Goal: Transaction & Acquisition: Purchase product/service

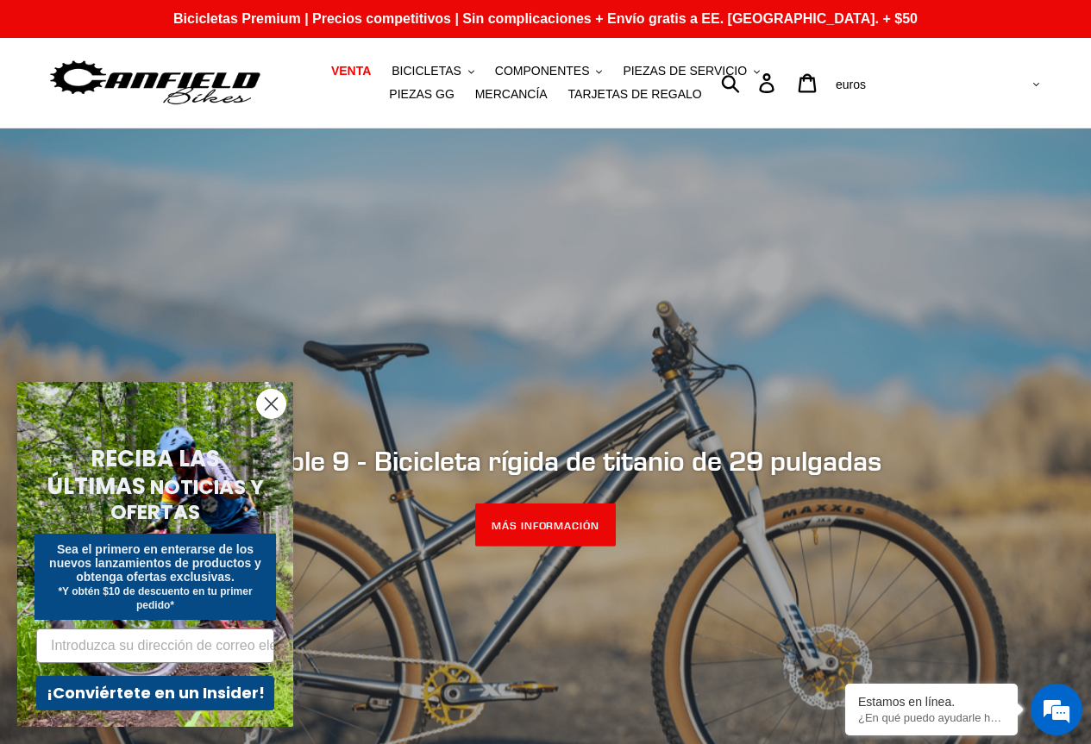
click at [268, 405] on circle "Cerrar diálogo" at bounding box center [271, 404] width 28 height 28
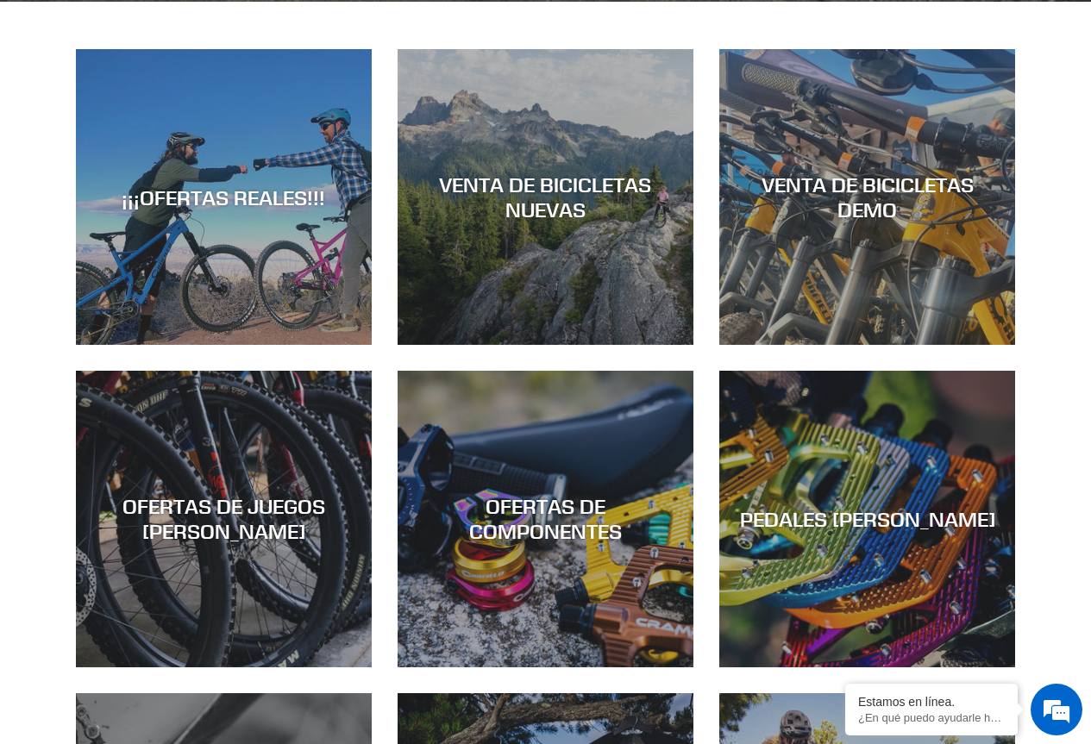
scroll to position [863, 0]
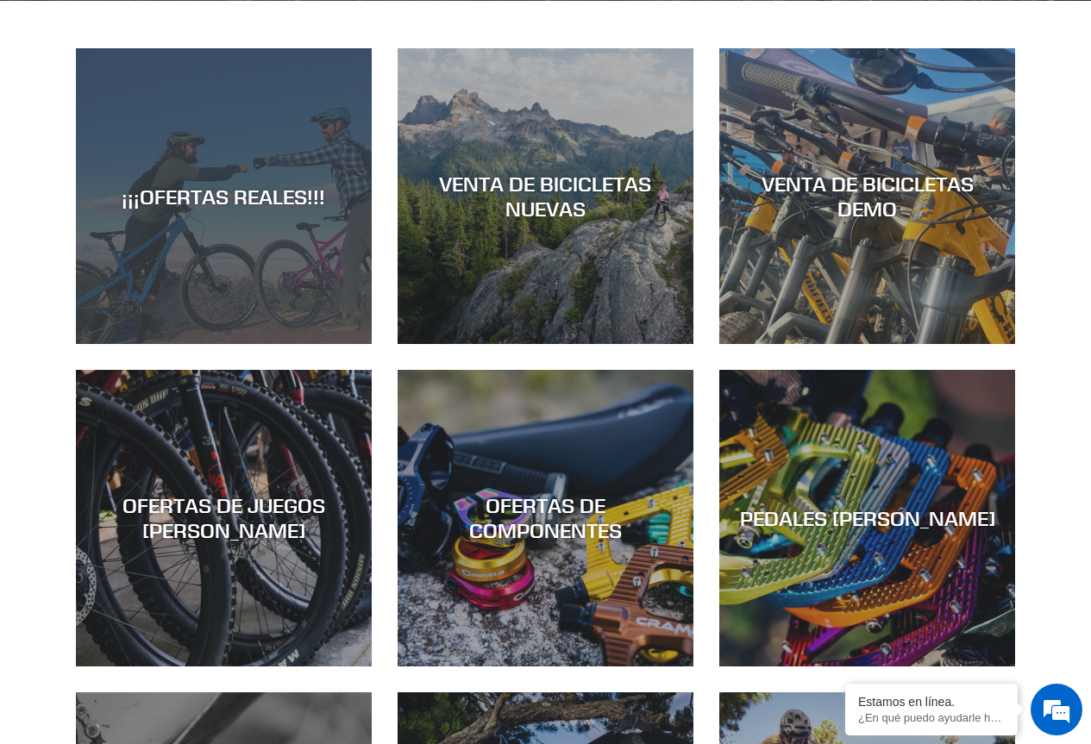
click at [209, 206] on font "¡¡¡OFERTAS REALES!!!" at bounding box center [224, 196] width 204 height 26
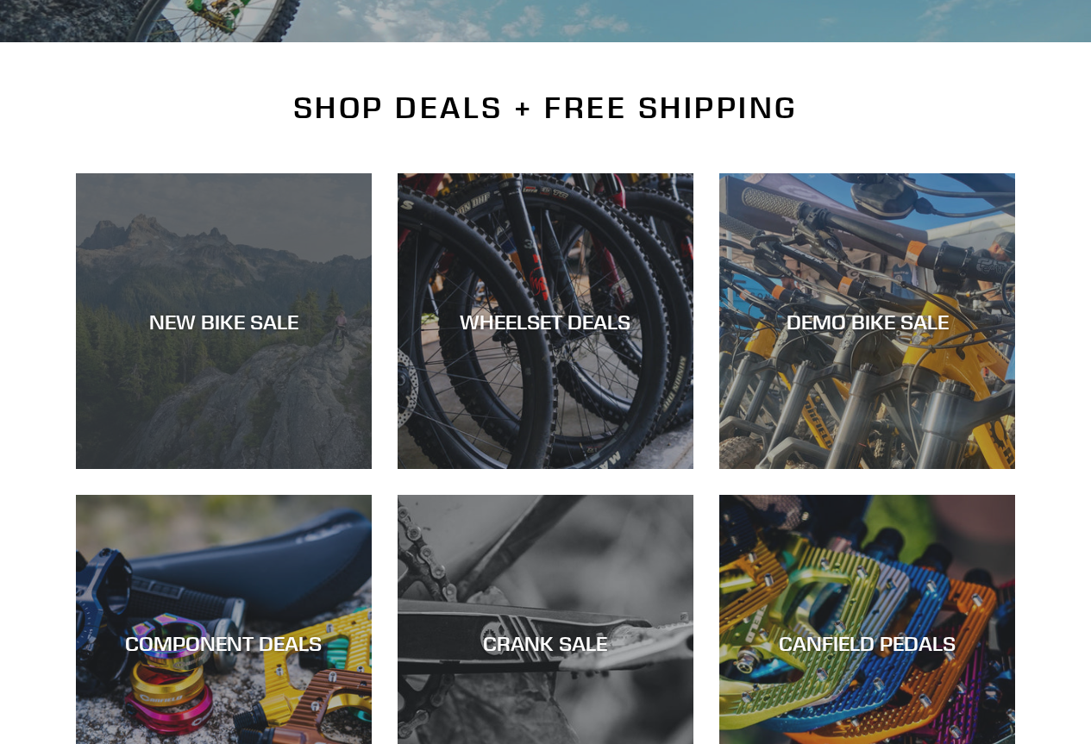
scroll to position [345, 0]
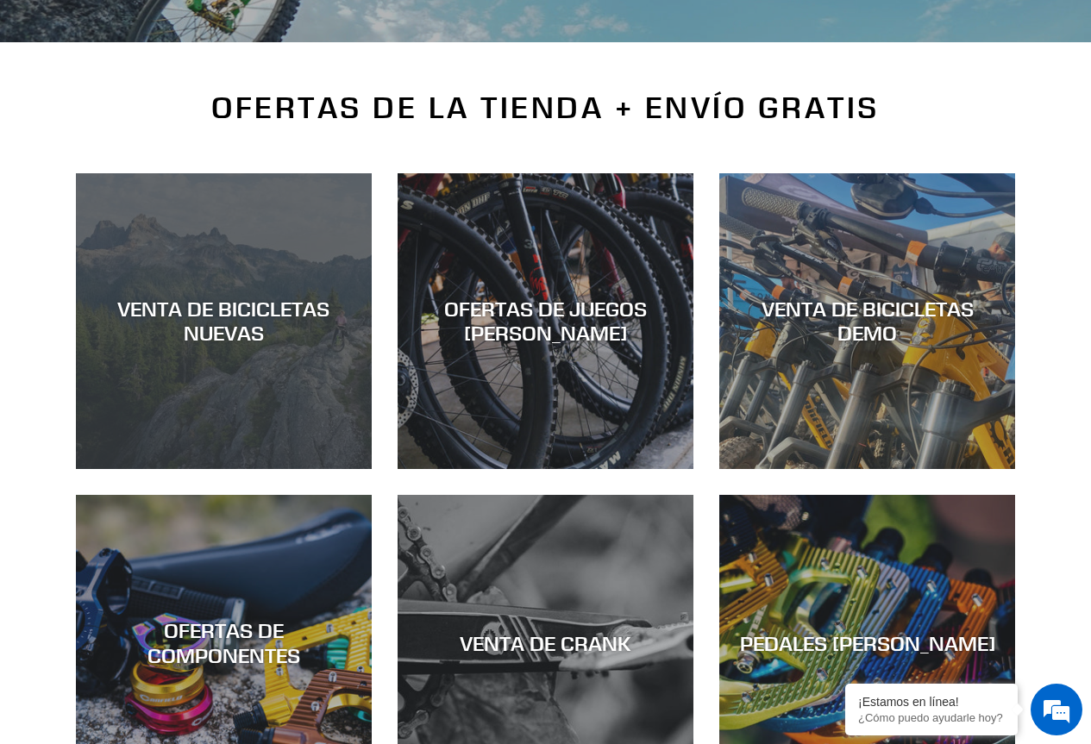
click at [246, 329] on font "VENTA DE BICICLETAS NUEVAS" at bounding box center [223, 321] width 212 height 51
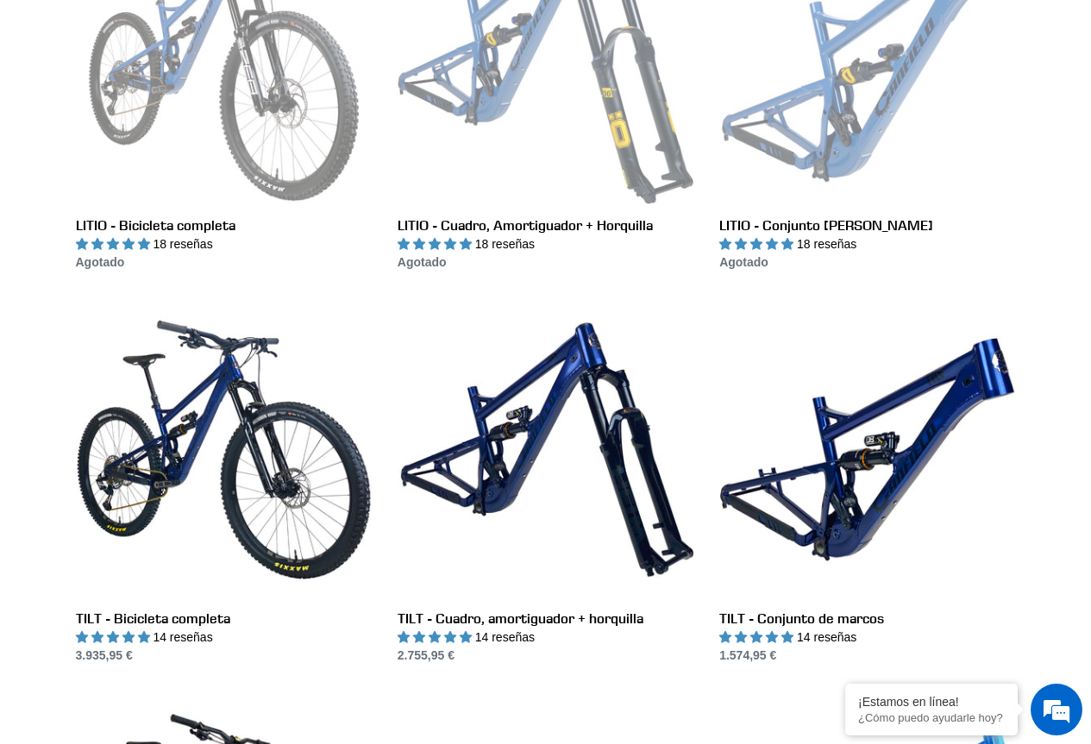
scroll to position [1984, 0]
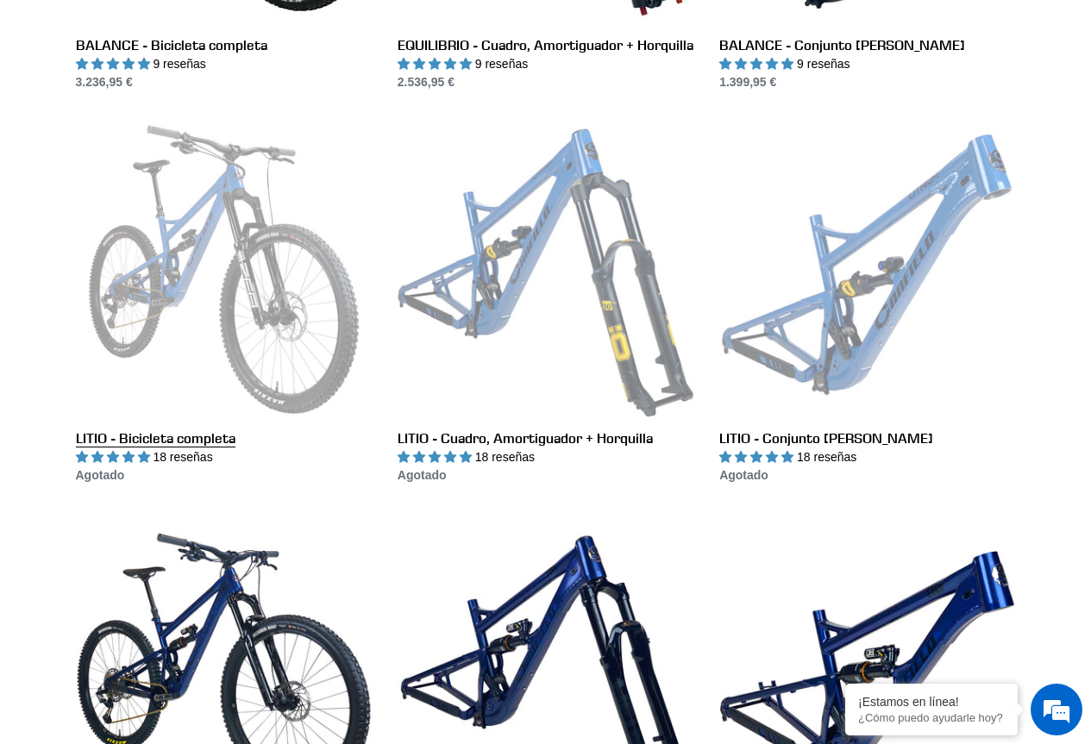
click at [254, 260] on link "LITIO - Bicicleta completa" at bounding box center [224, 303] width 296 height 363
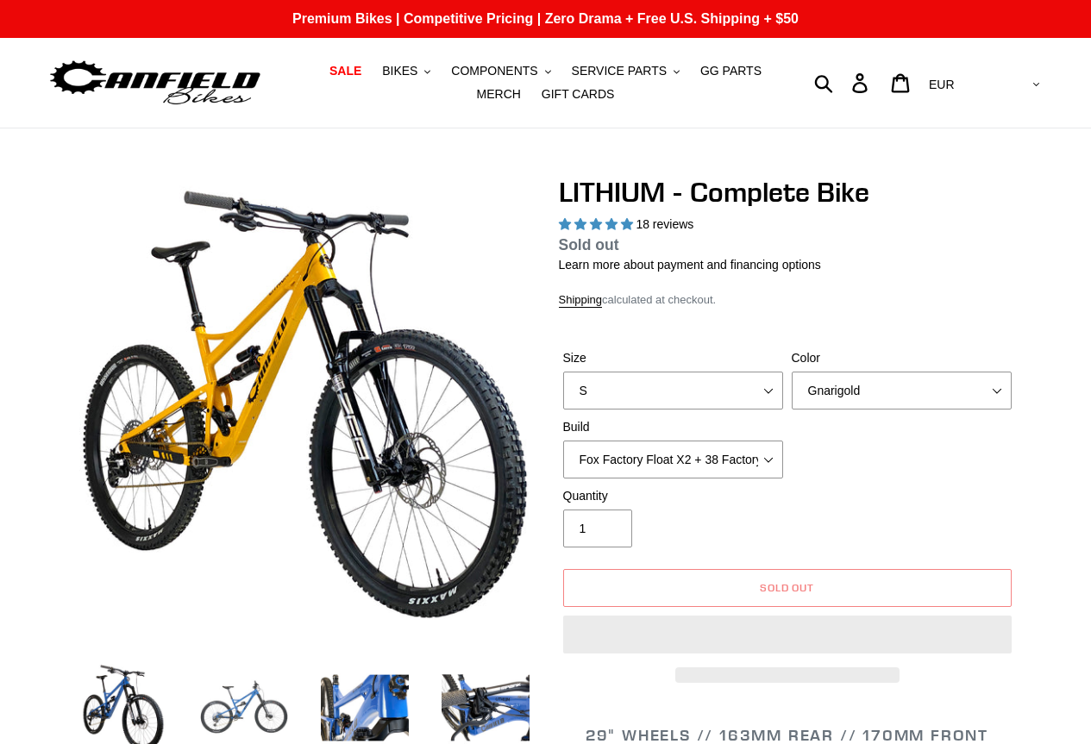
select select "highest-rating"
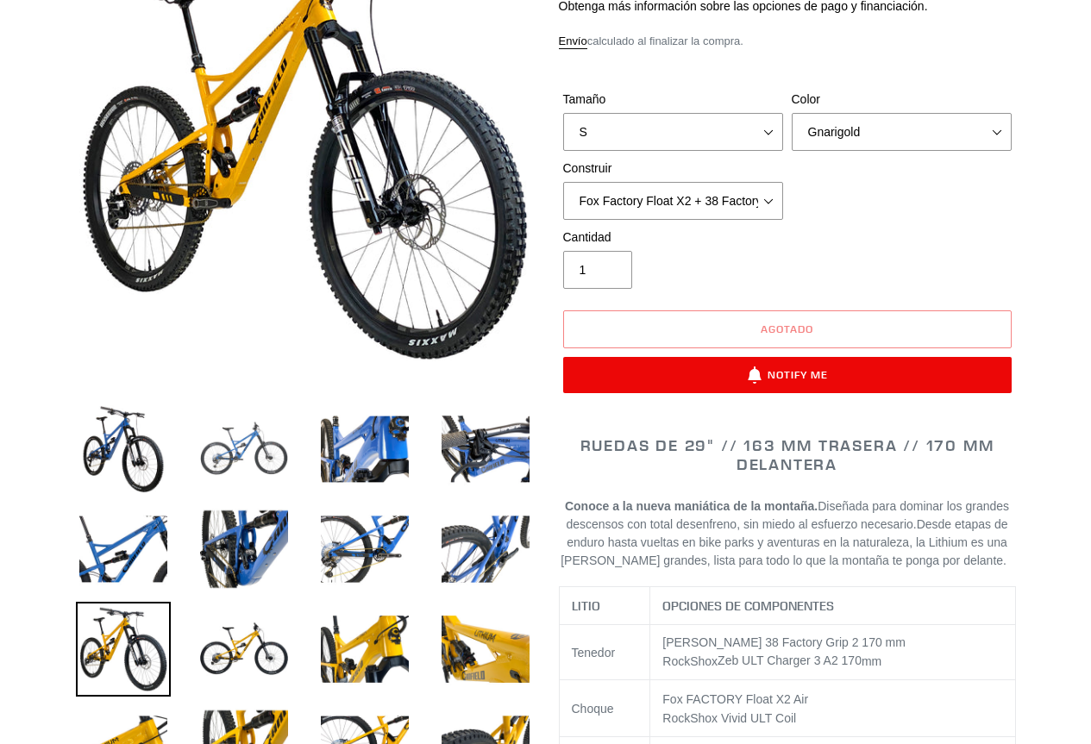
click at [250, 439] on img at bounding box center [244, 449] width 95 height 95
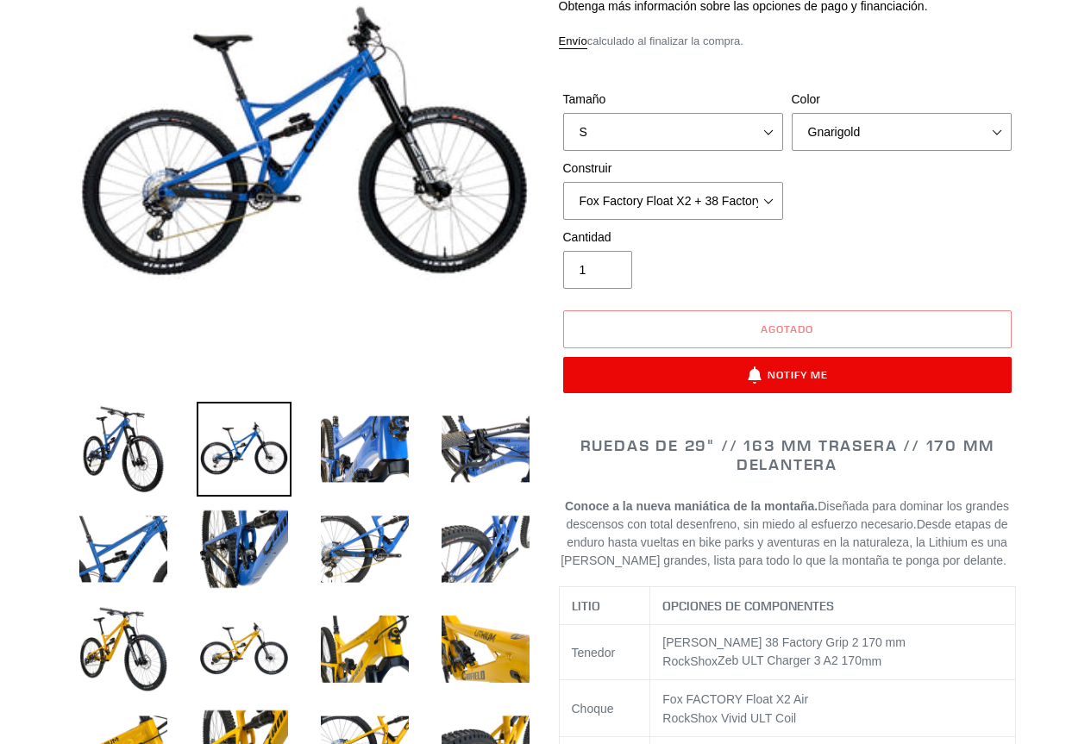
scroll to position [0, 0]
